Goal: Task Accomplishment & Management: Use online tool/utility

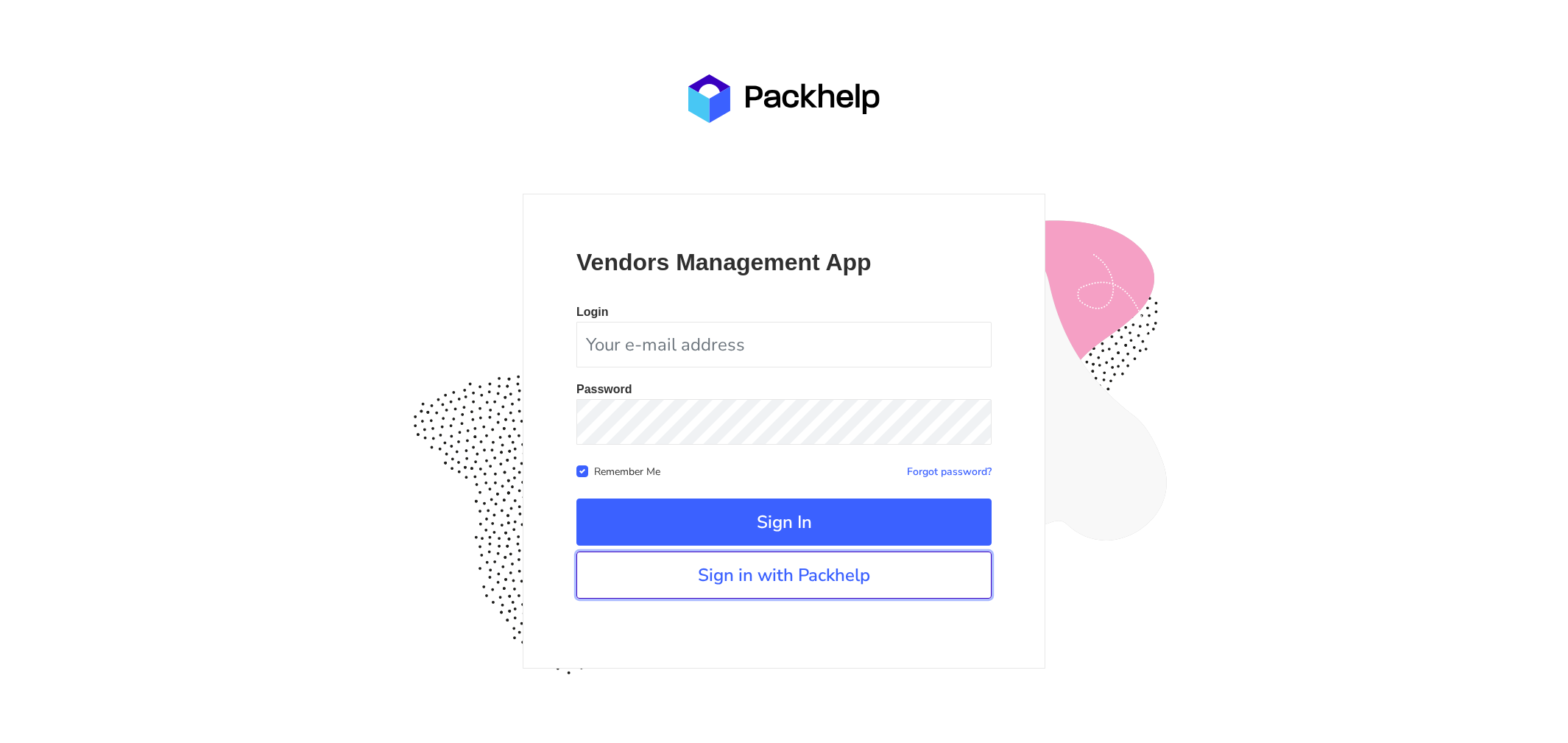
click at [693, 596] on link "Sign in with Packhelp" at bounding box center [784, 575] width 415 height 47
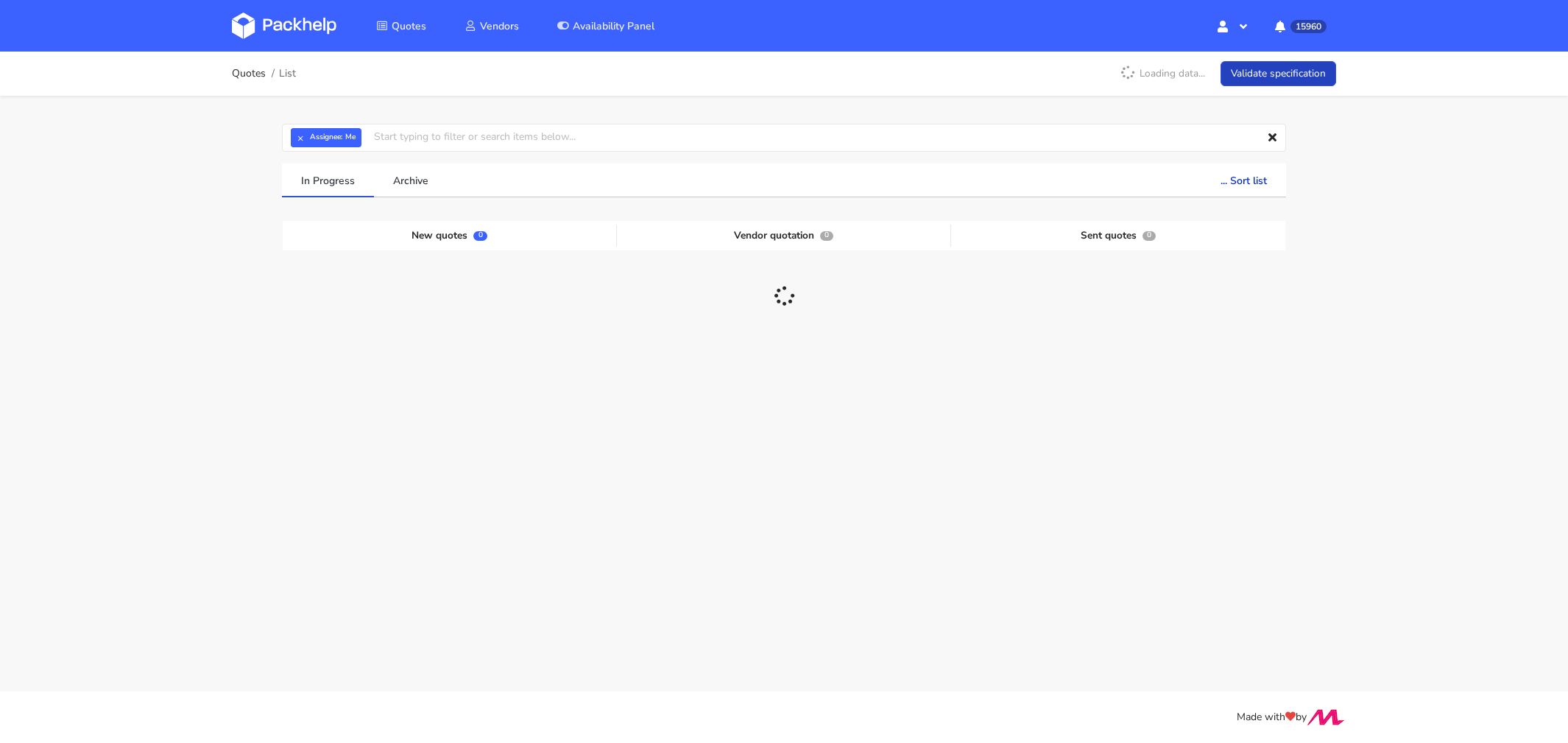
click at [1275, 69] on link "Validate specification" at bounding box center [1278, 74] width 115 height 26
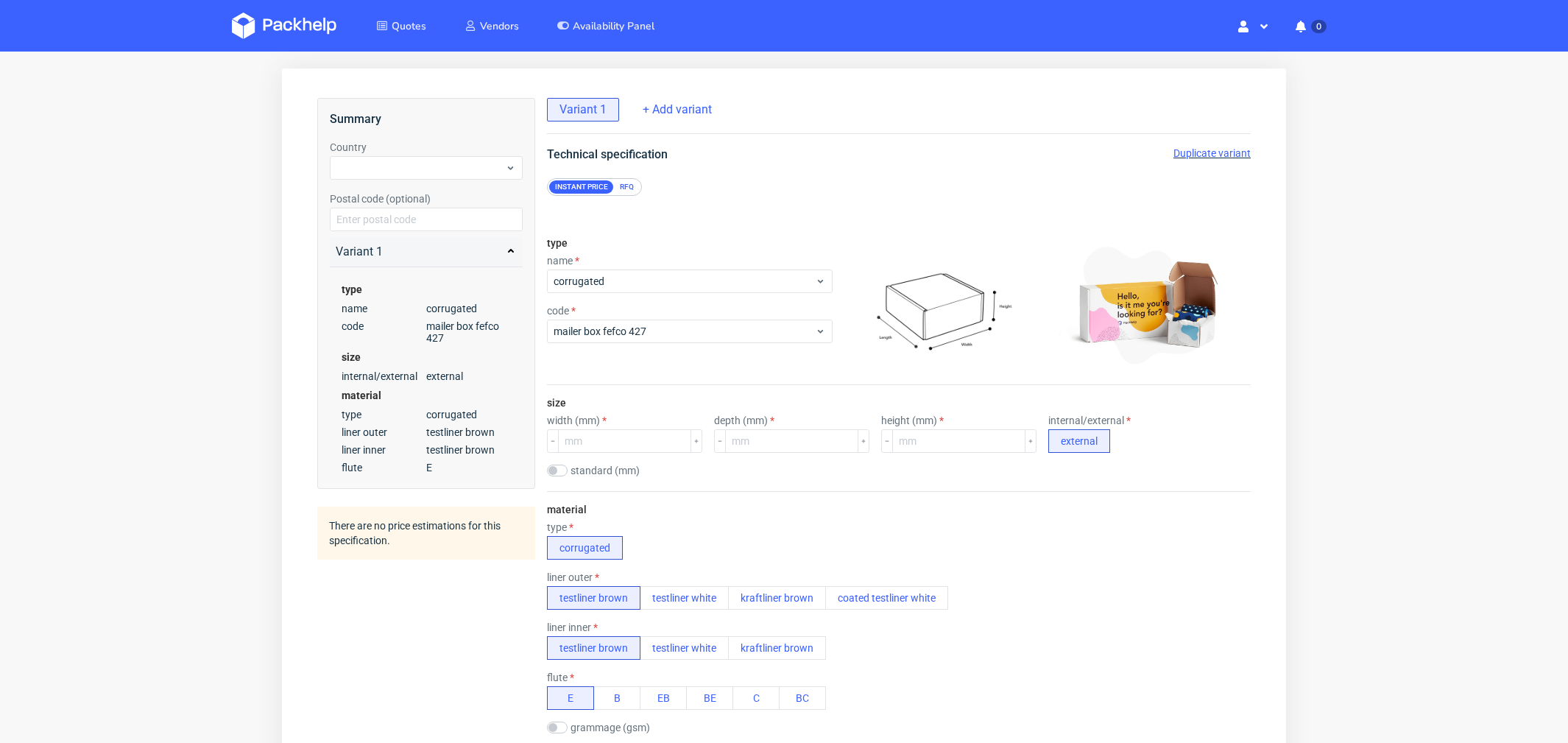
scroll to position [2, 0]
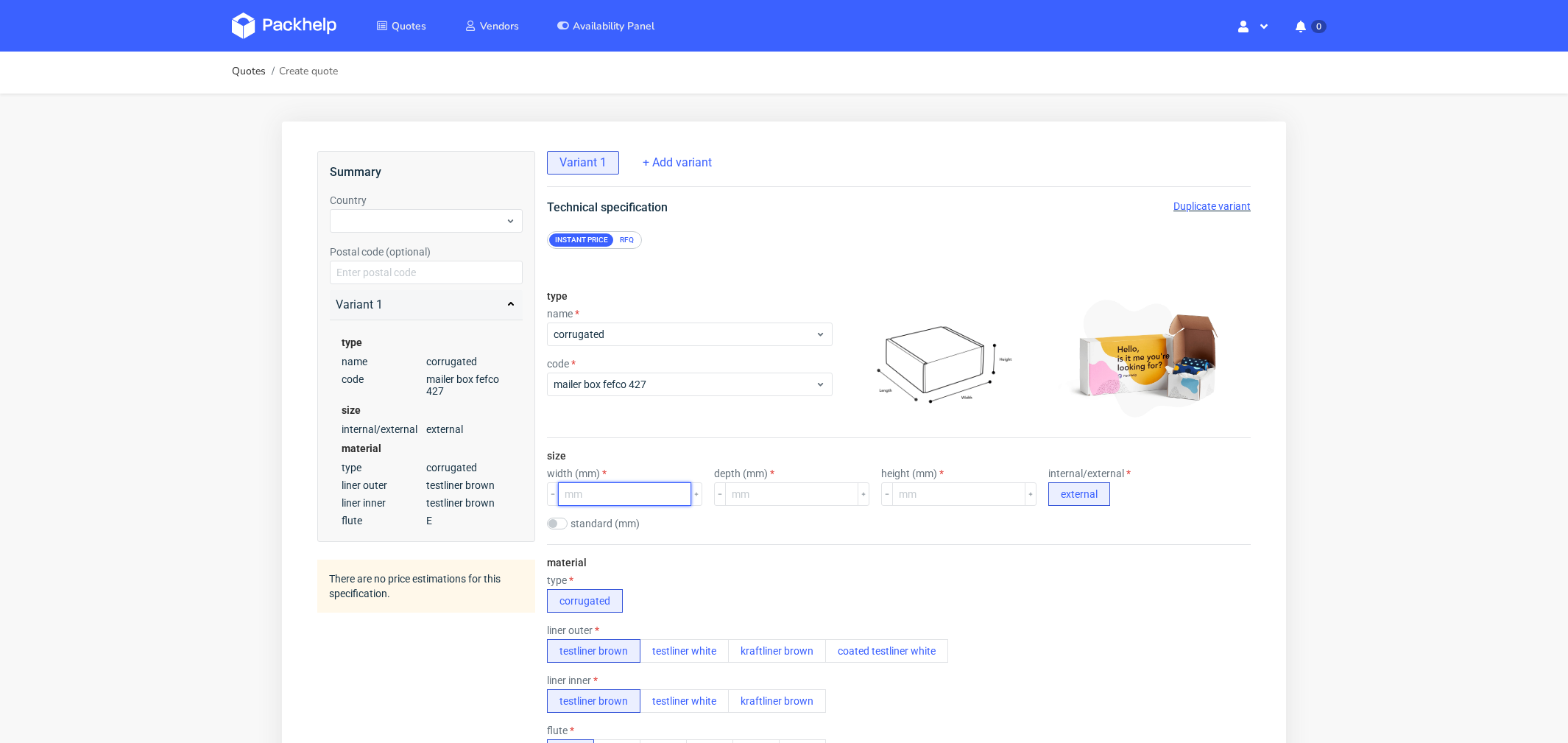
click at [597, 501] on input "number" at bounding box center [625, 494] width 133 height 24
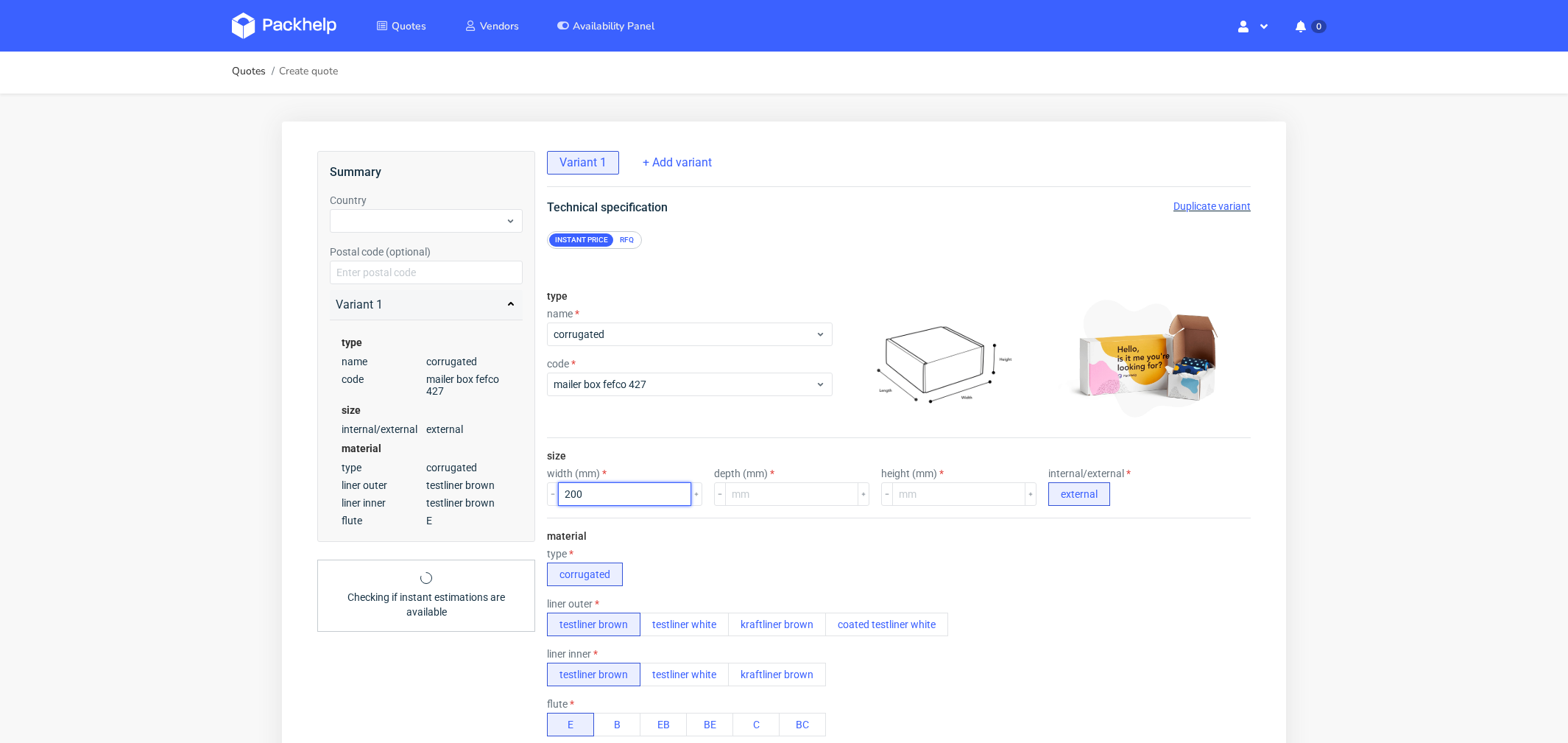
type input "200"
type input "100"
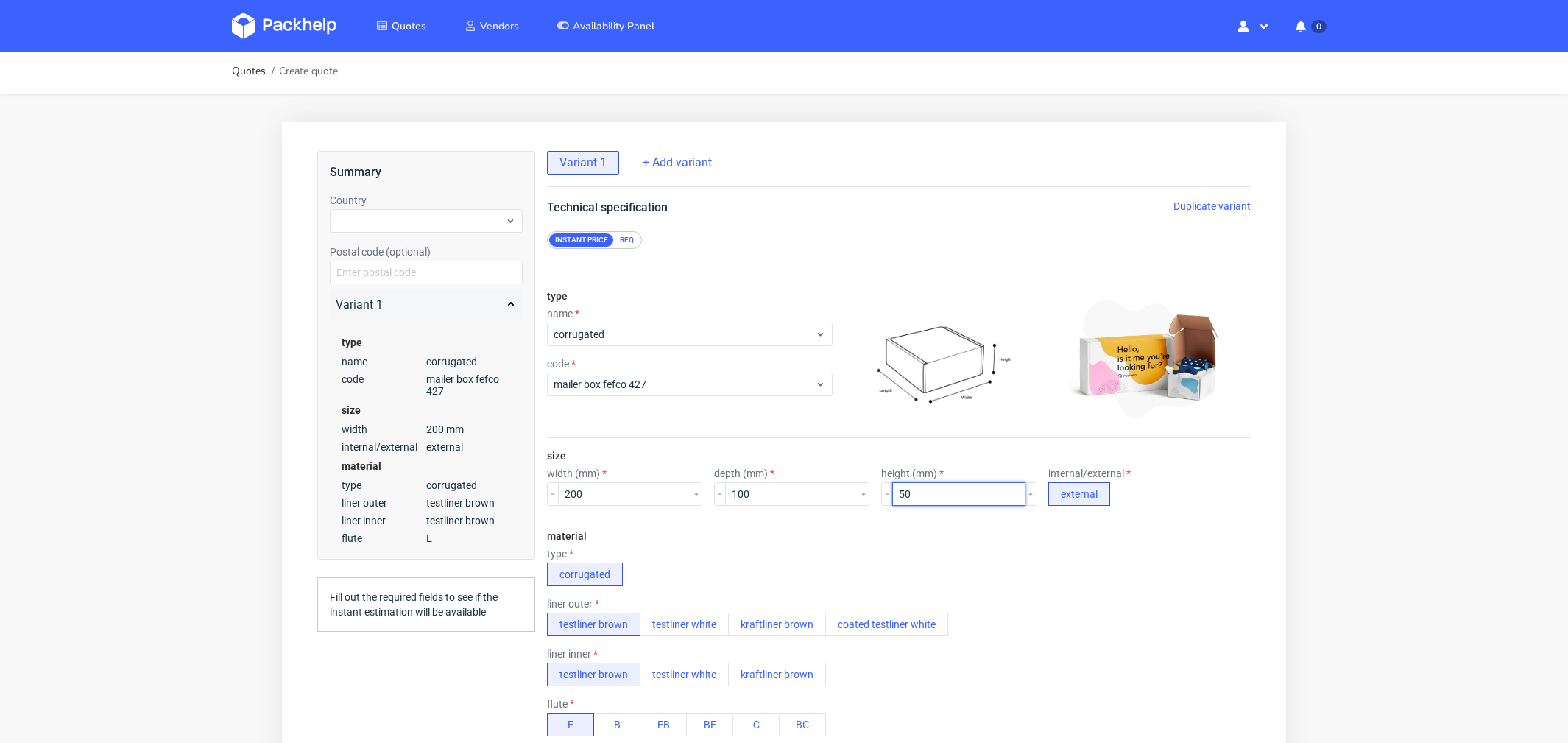
type input "50"
click at [770, 556] on div "type corrugated" at bounding box center [899, 567] width 704 height 38
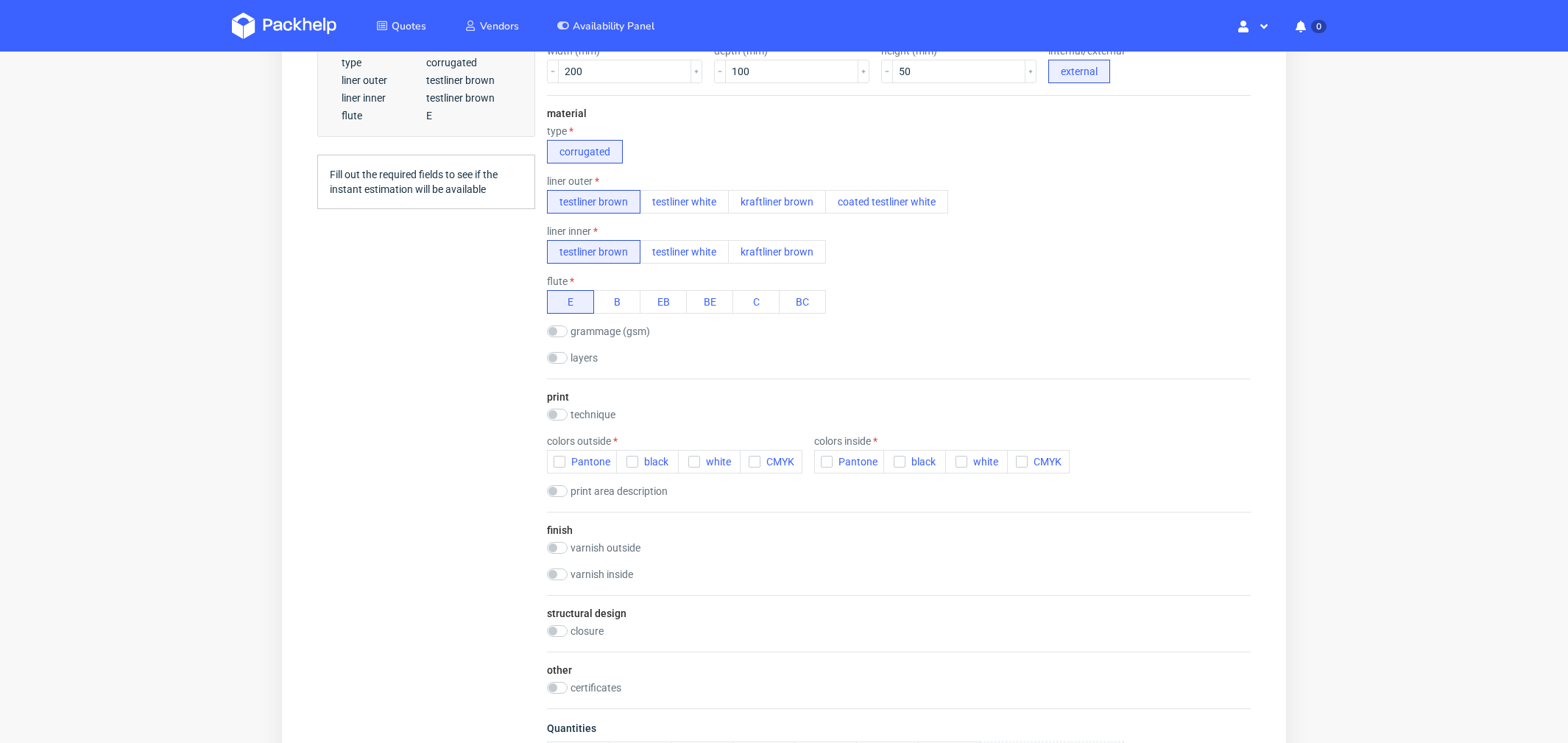
scroll to position [460, 0]
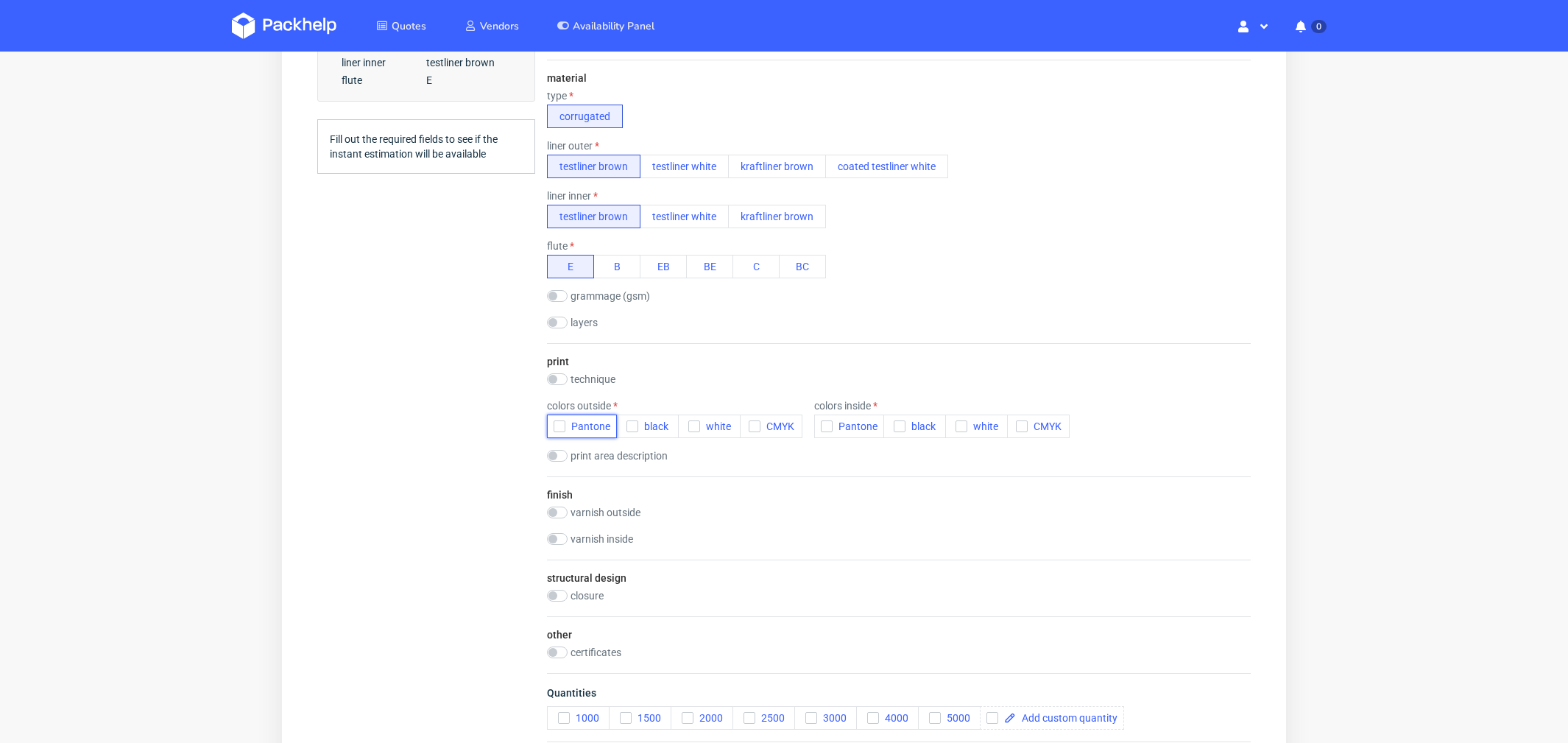
click at [591, 420] on span "Pantone" at bounding box center [587, 426] width 45 height 12
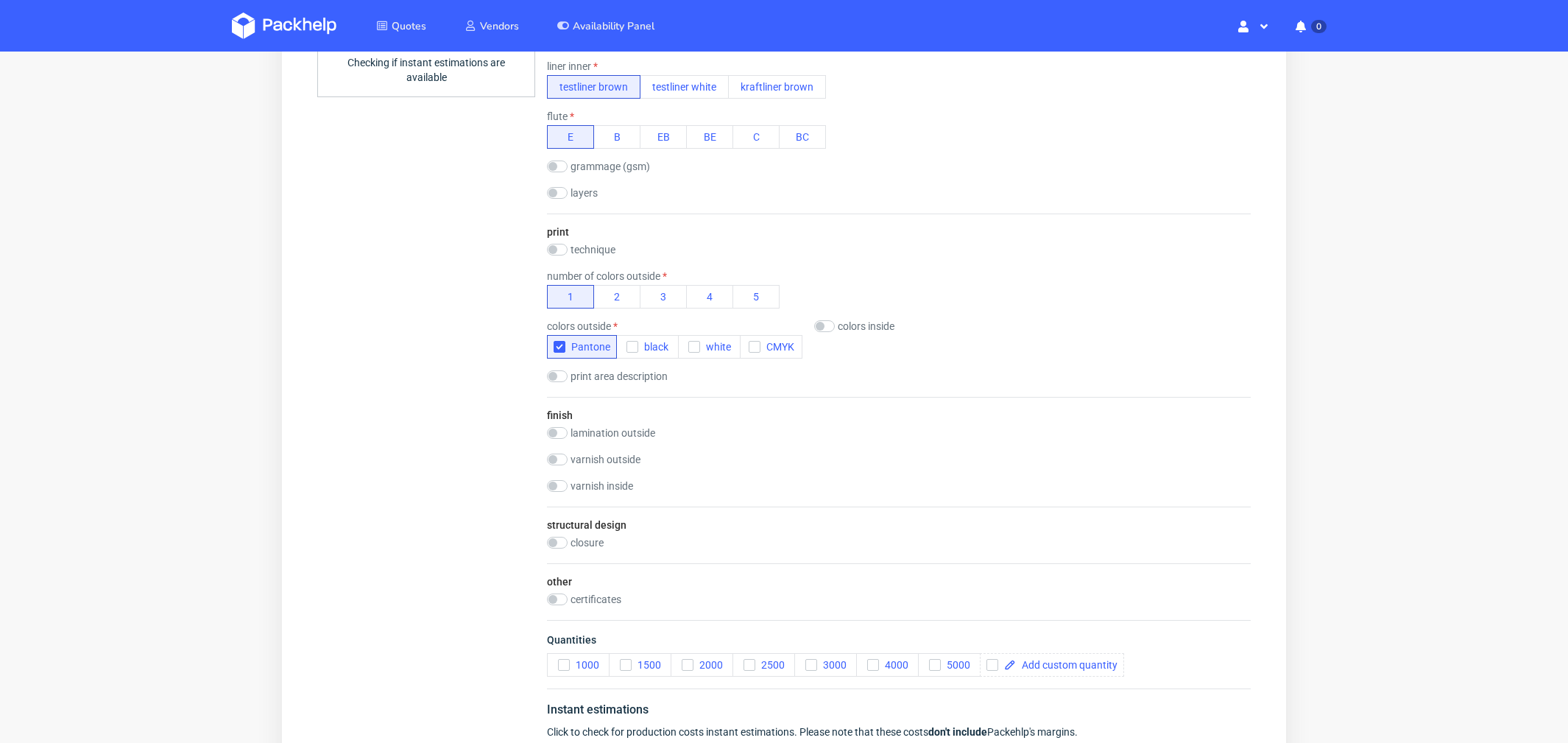
scroll to position [749, 0]
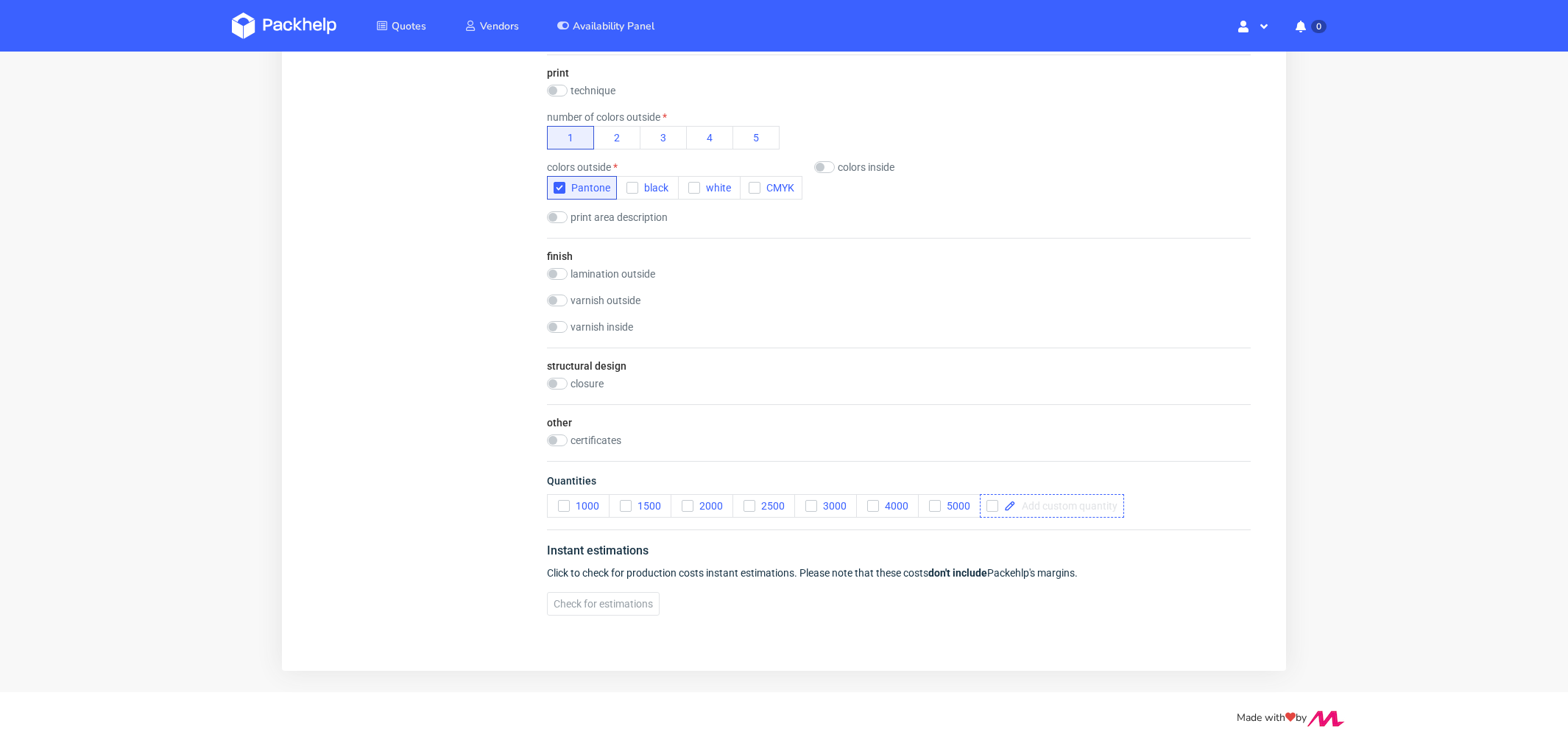
click at [1084, 494] on div at bounding box center [1052, 506] width 144 height 24
click at [660, 500] on span "1500" at bounding box center [647, 506] width 30 height 12
click at [648, 598] on span "Check for estimations" at bounding box center [603, 603] width 100 height 10
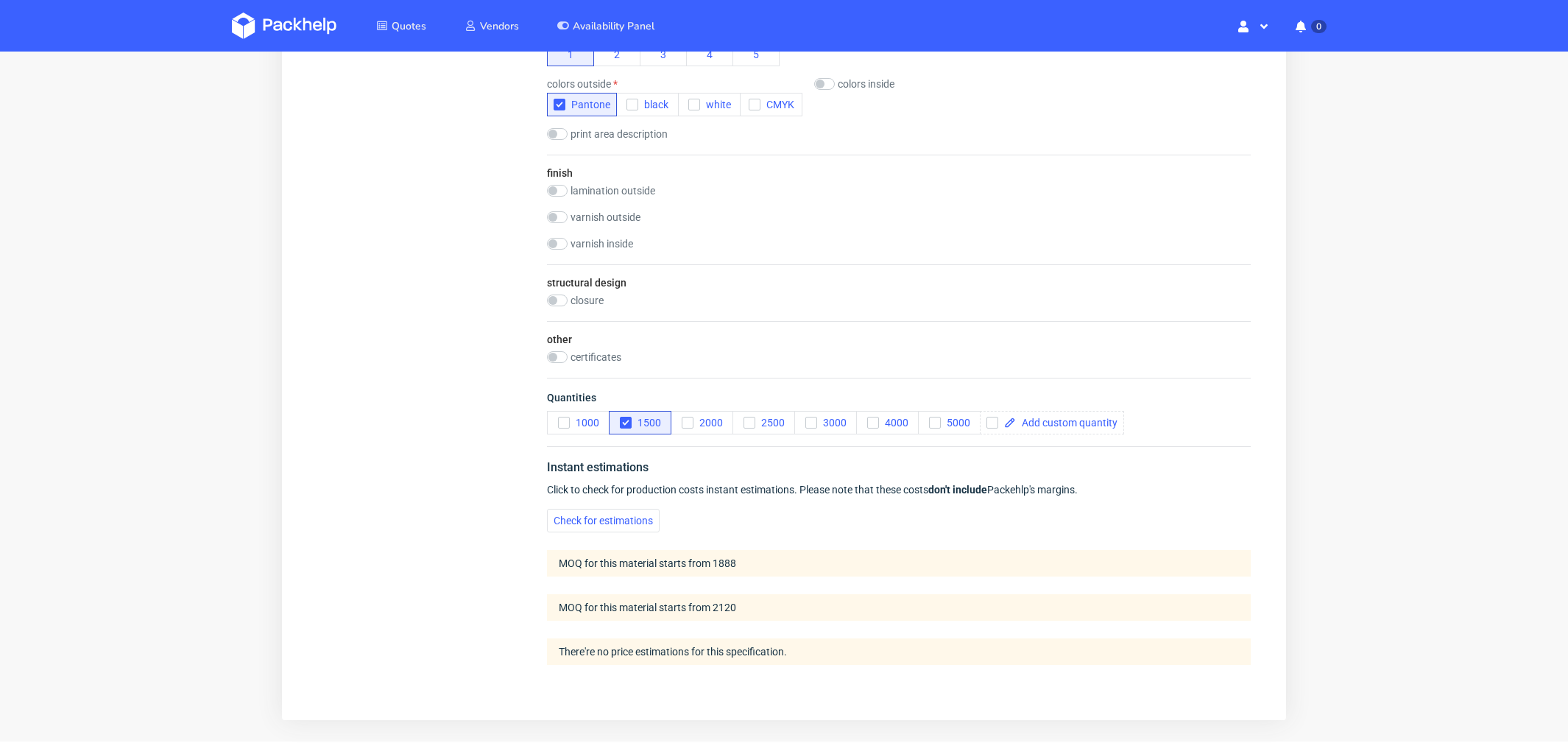
scroll to position [881, 0]
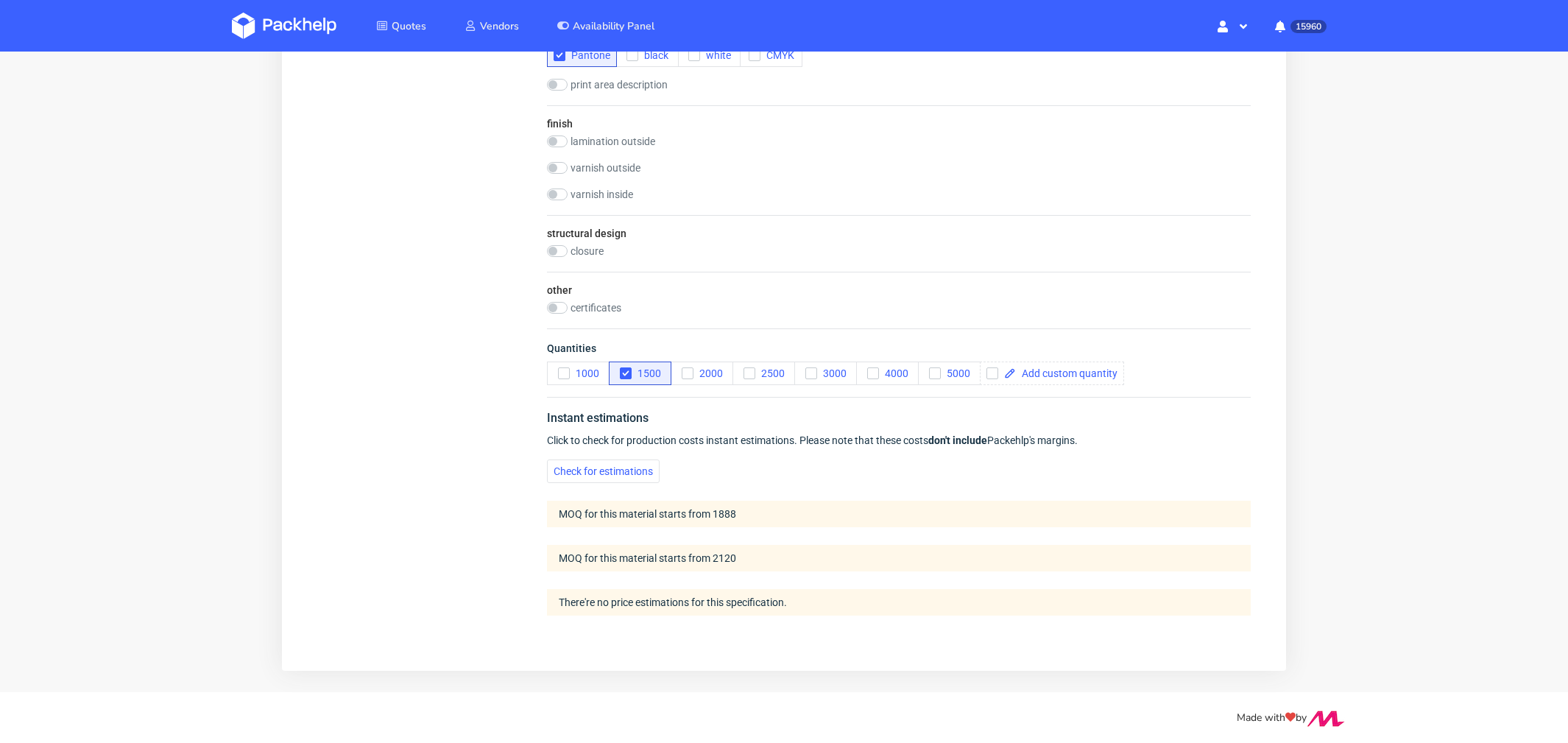
click at [1091, 372] on div at bounding box center [1052, 373] width 144 height 24
checkbox input "true"
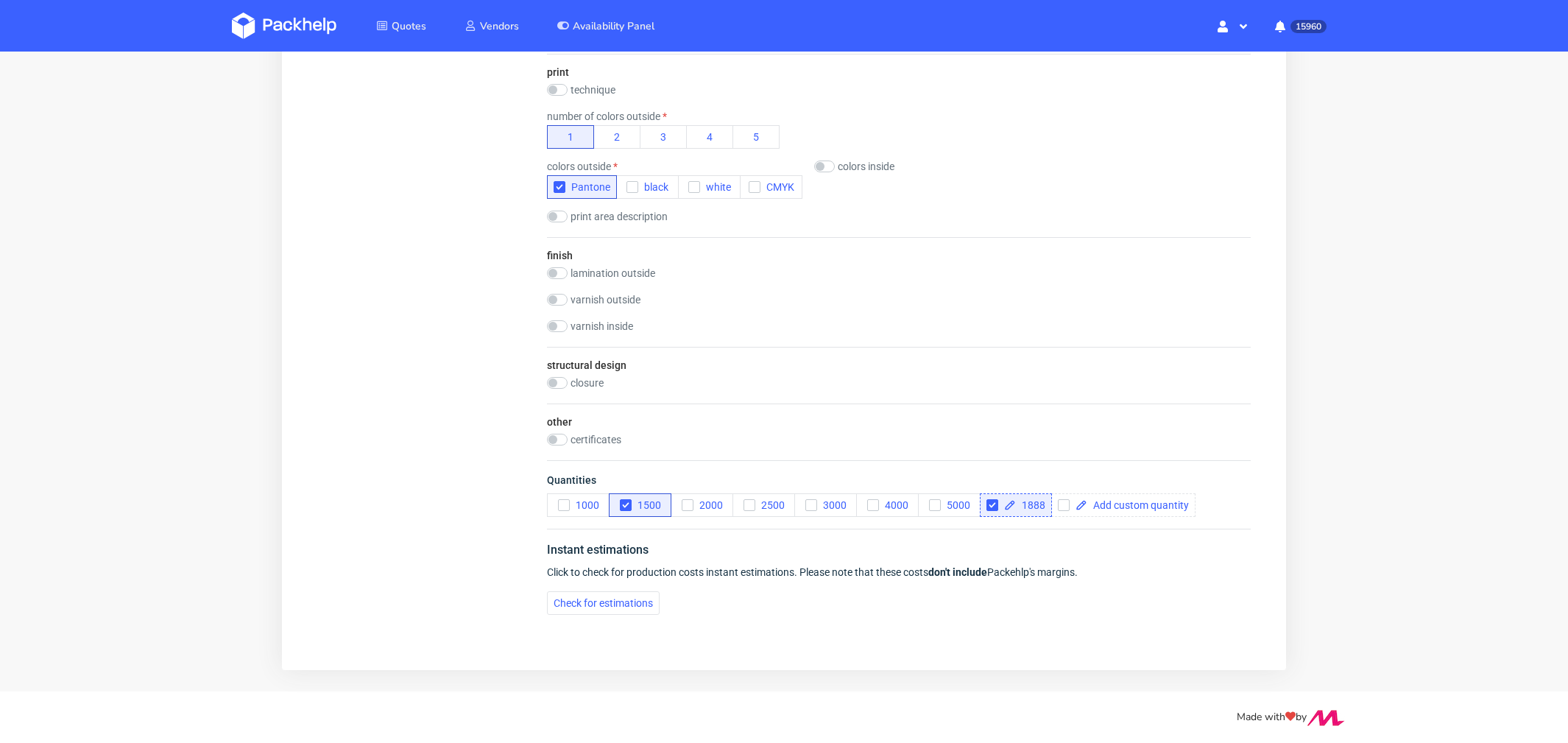
scroll to position [0, 0]
click at [623, 617] on div "Instant estimations Click to check for production costs instant estimations. Pl…" at bounding box center [899, 578] width 704 height 98
click at [620, 606] on span "Check for estimations" at bounding box center [603, 603] width 100 height 10
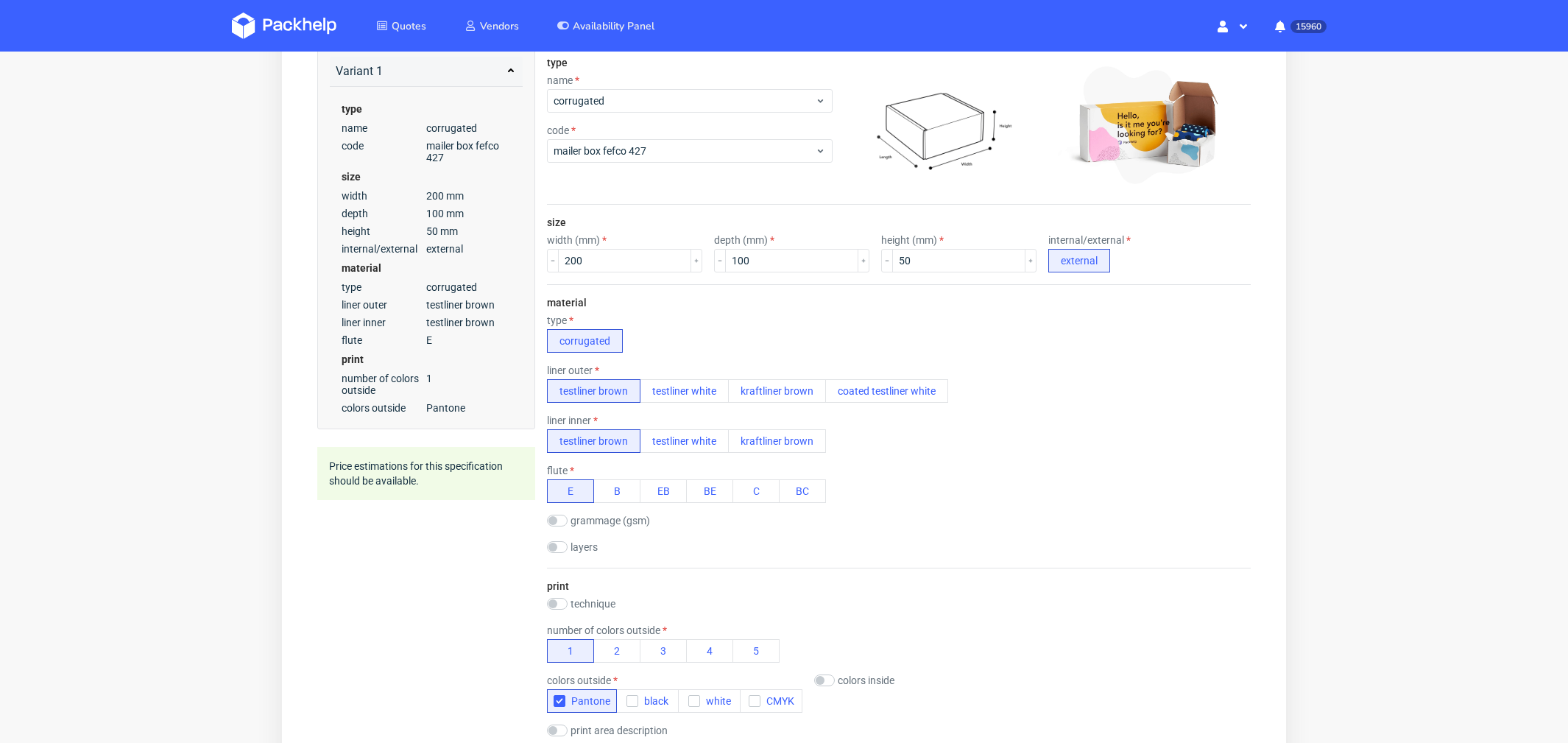
scroll to position [218, 0]
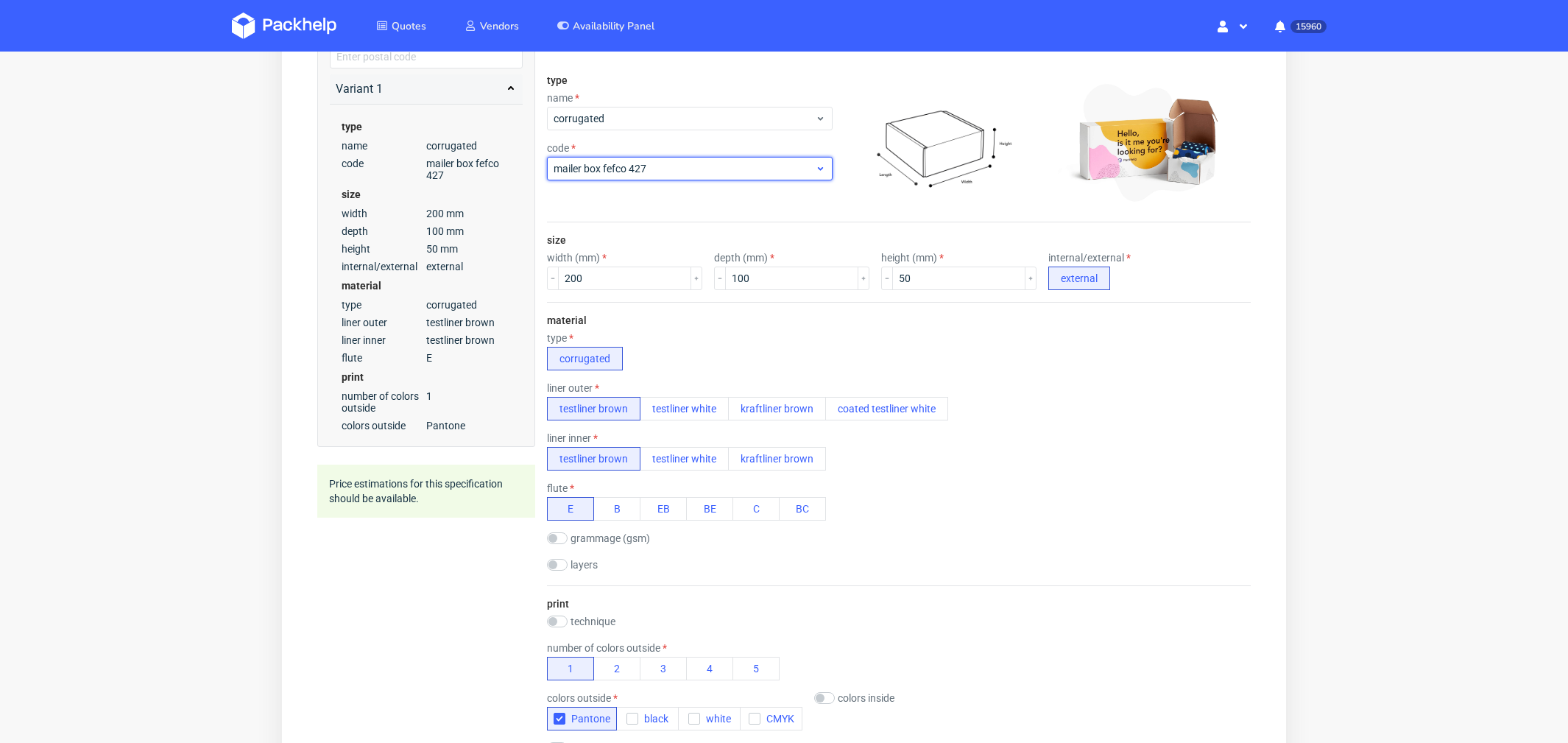
click at [599, 167] on span "mailer box fefco 427" at bounding box center [684, 168] width 261 height 15
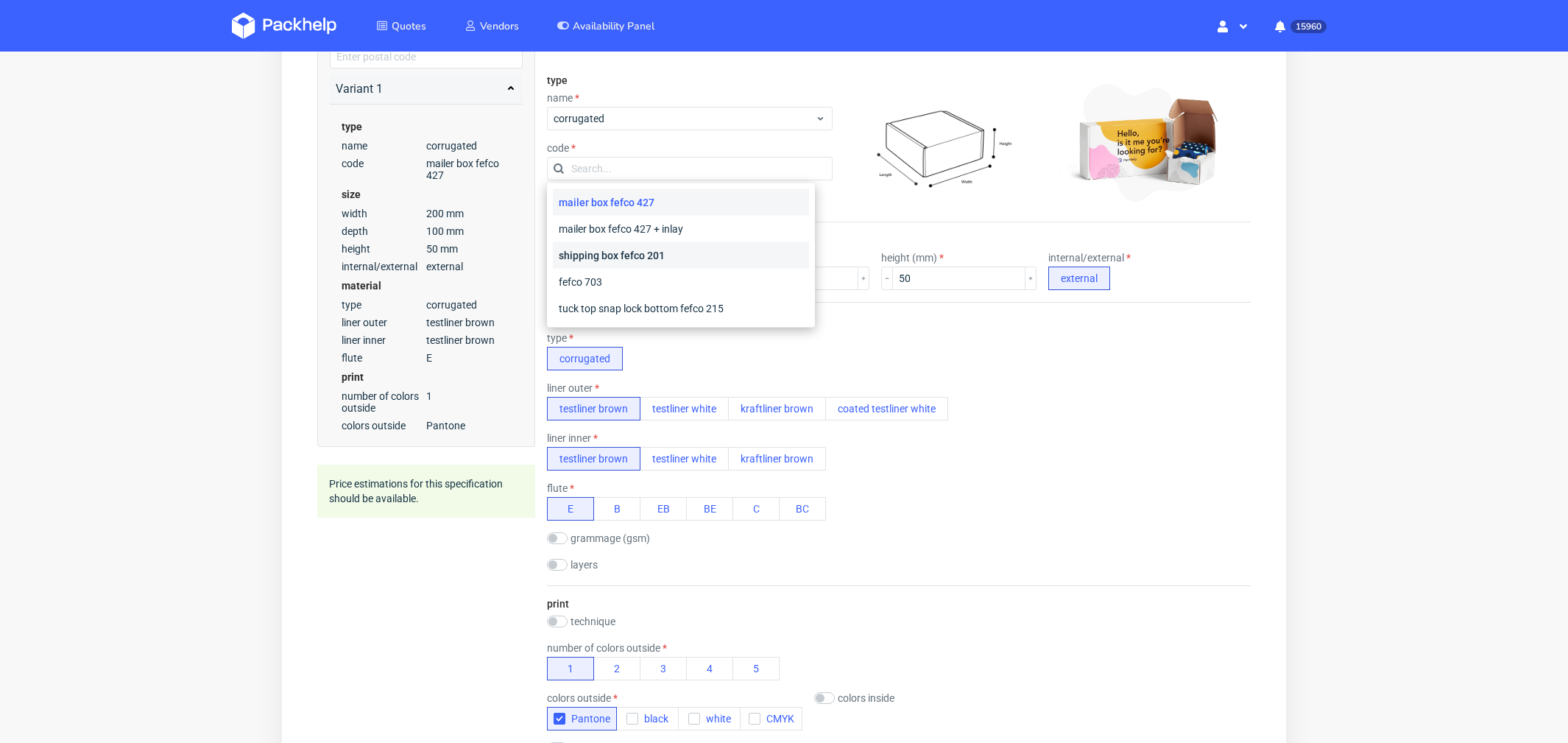
click at [598, 251] on div "shipping box fefco 201" at bounding box center [681, 256] width 256 height 27
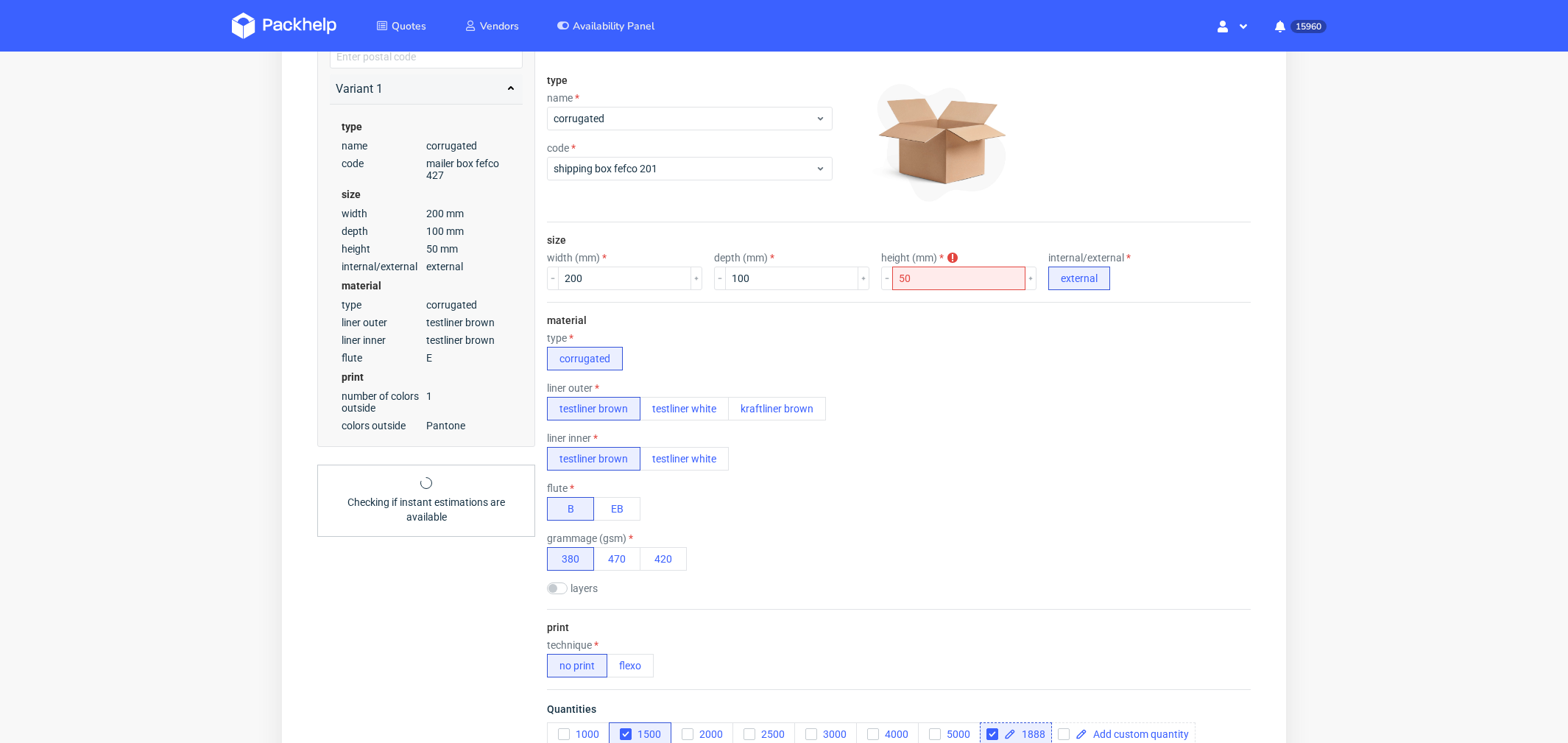
click at [762, 299] on div "size width (mm) 200 depth (mm) 100 height (mm) height must be grather than 80 o…" at bounding box center [899, 262] width 704 height 79
click at [667, 558] on button "420" at bounding box center [663, 559] width 47 height 24
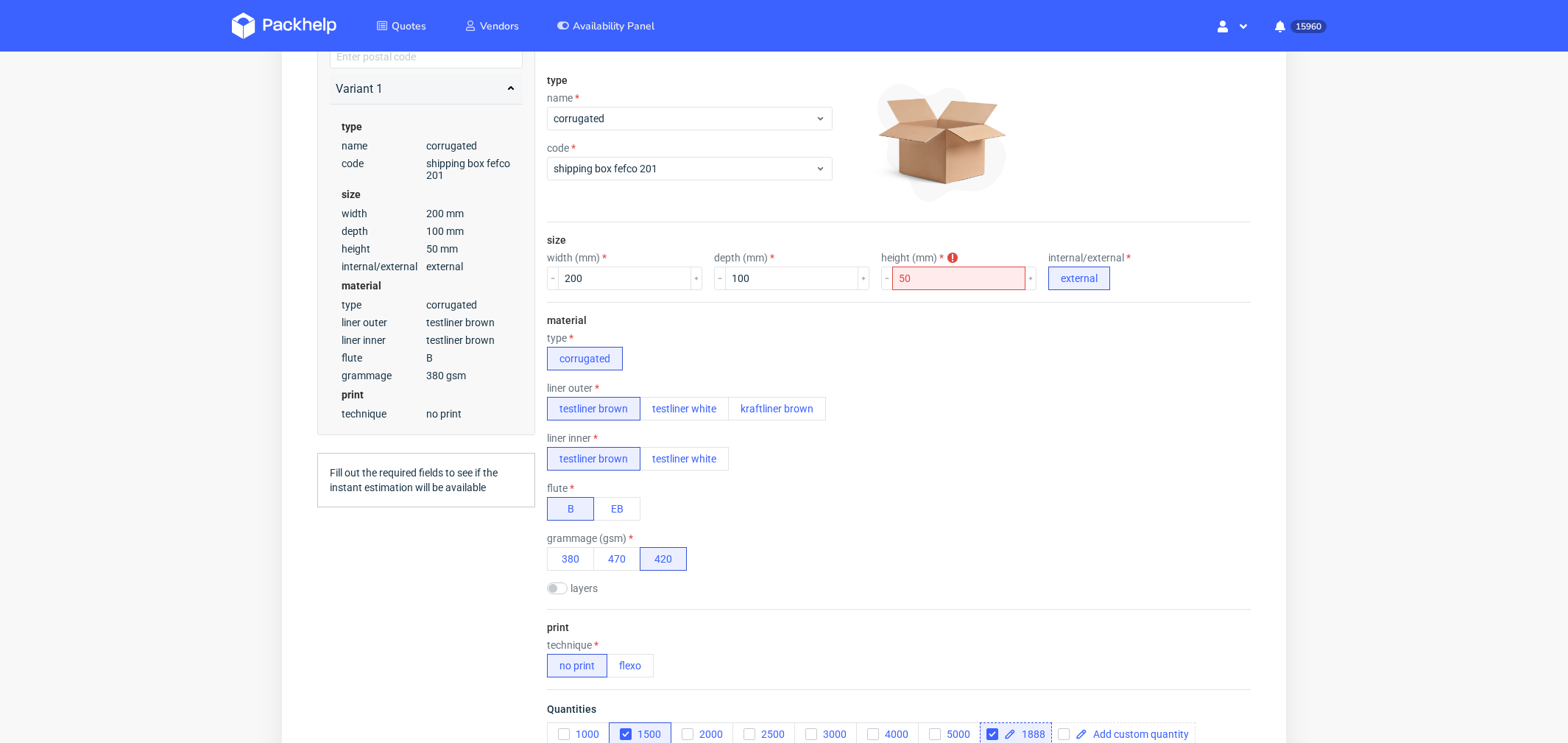
click at [927, 458] on div "liner inner testliner brown testliner white" at bounding box center [899, 451] width 704 height 38
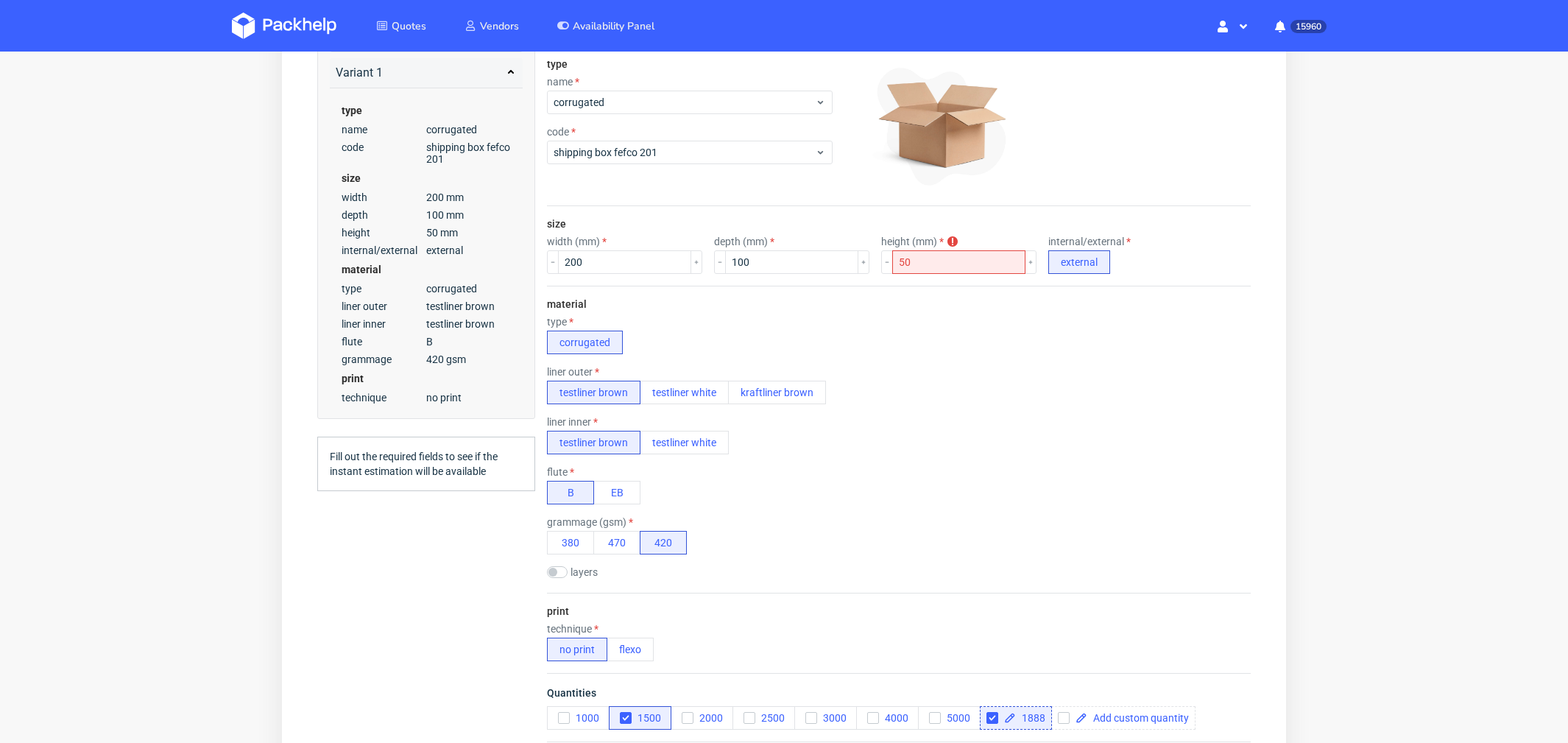
scroll to position [230, 0]
